Goal: Task Accomplishment & Management: Use online tool/utility

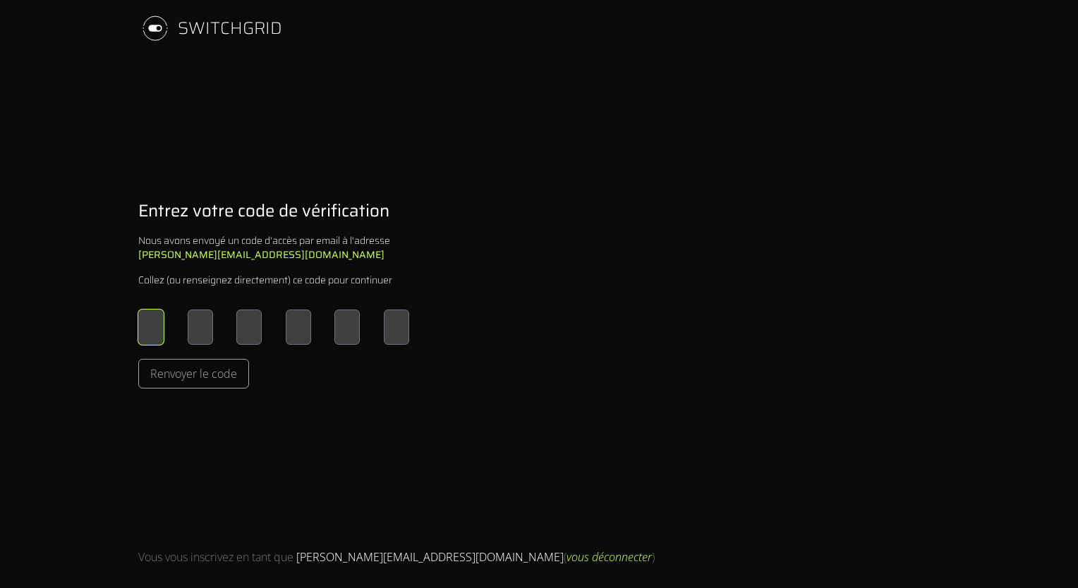
click at [147, 332] on input "Please enter OTP character 1" at bounding box center [150, 327] width 25 height 35
type input "*"
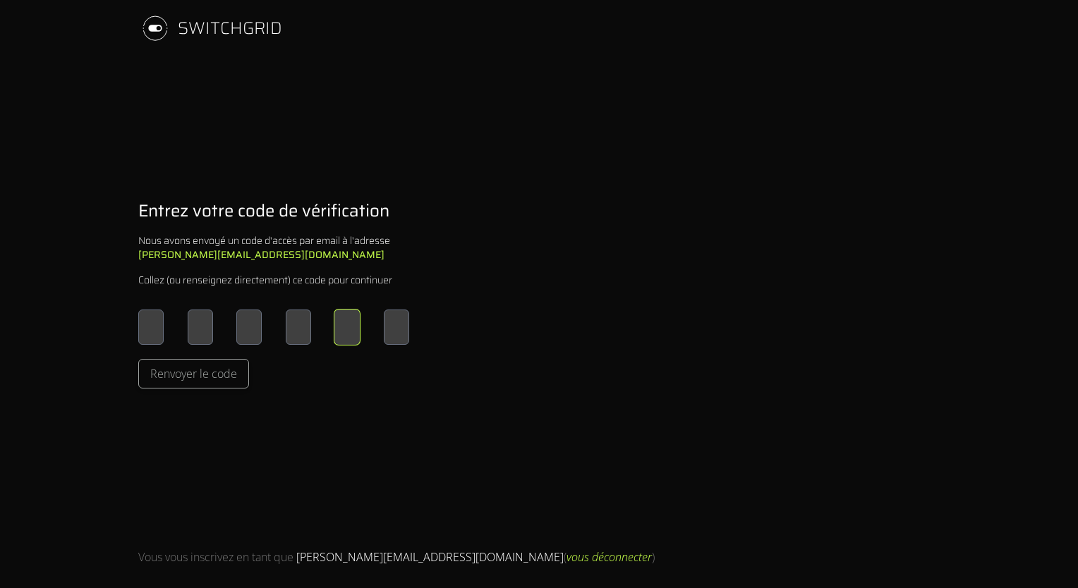
type input "*"
